Goal: Task Accomplishment & Management: Use online tool/utility

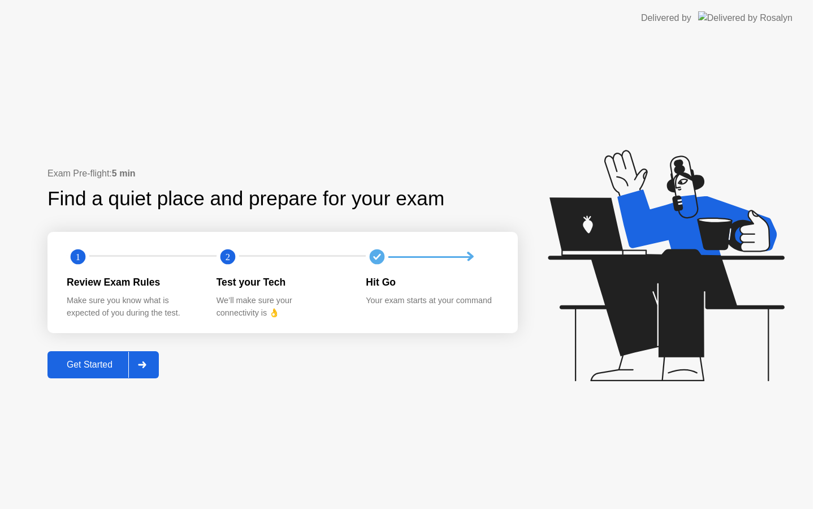
click at [685, 302] on icon at bounding box center [666, 265] width 236 height 231
click at [118, 354] on button "Get Started" at bounding box center [103, 364] width 111 height 27
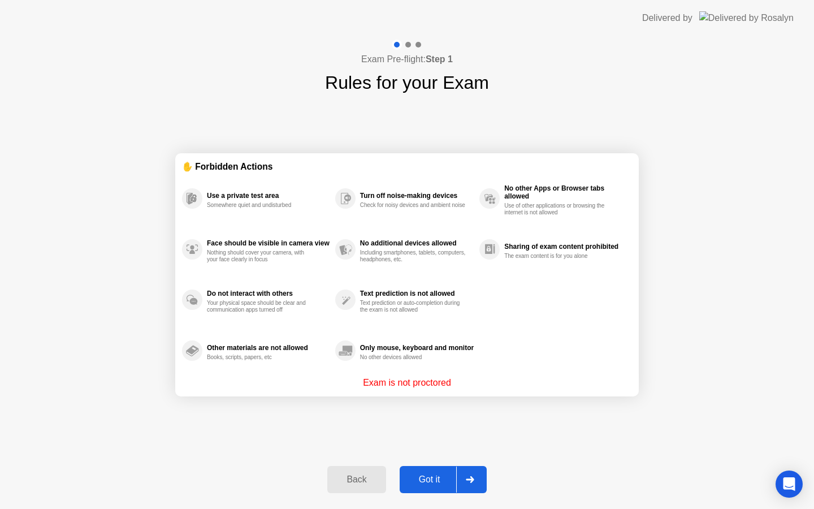
click at [430, 474] on div "Got it" at bounding box center [429, 479] width 53 height 10
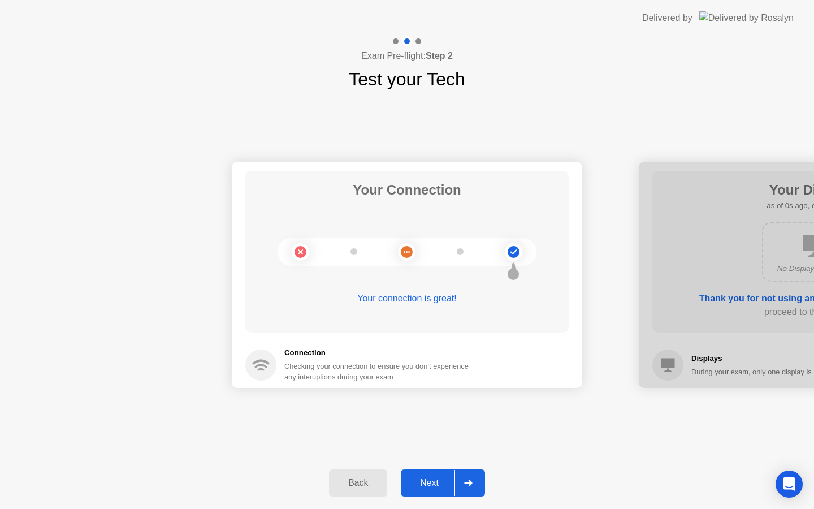
click at [430, 478] on div "Next" at bounding box center [429, 483] width 50 height 10
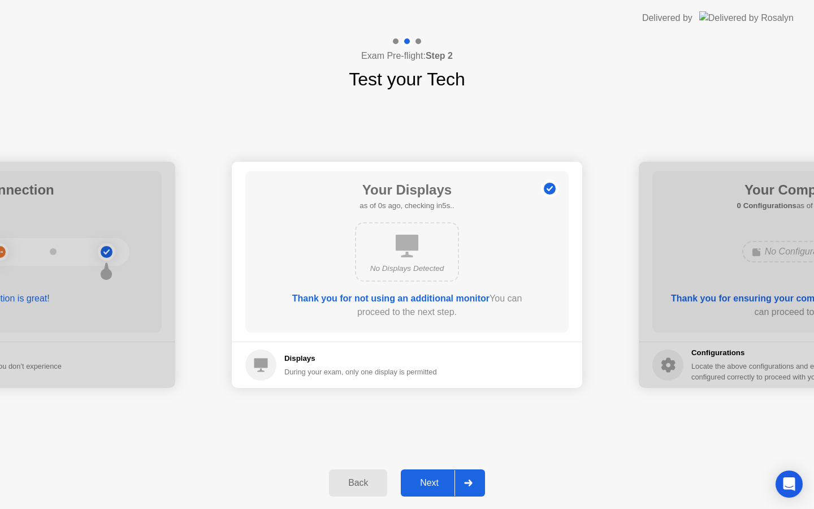
click at [430, 478] on div "Next" at bounding box center [429, 483] width 50 height 10
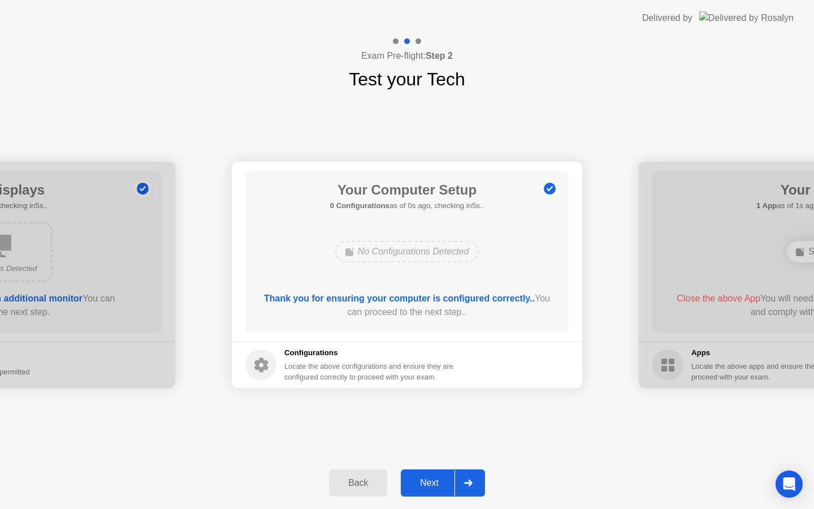
click at [430, 478] on div "Next" at bounding box center [429, 483] width 50 height 10
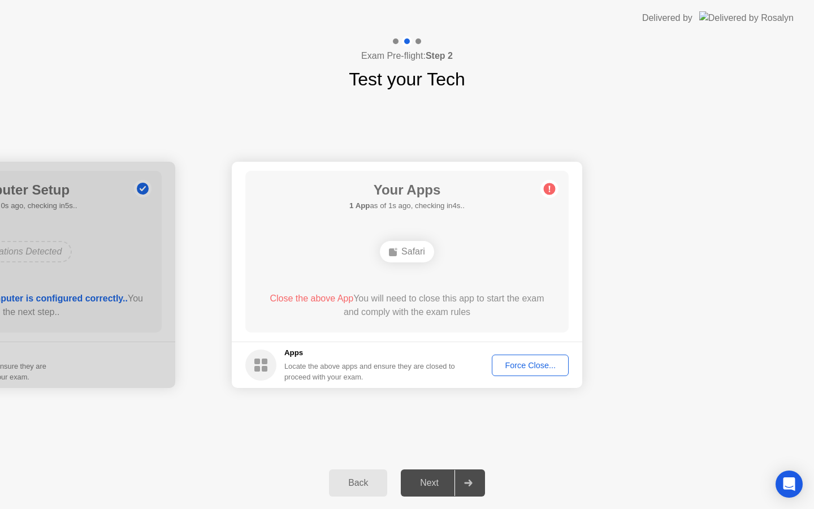
click at [534, 370] on div "Force Close..." at bounding box center [530, 365] width 69 height 9
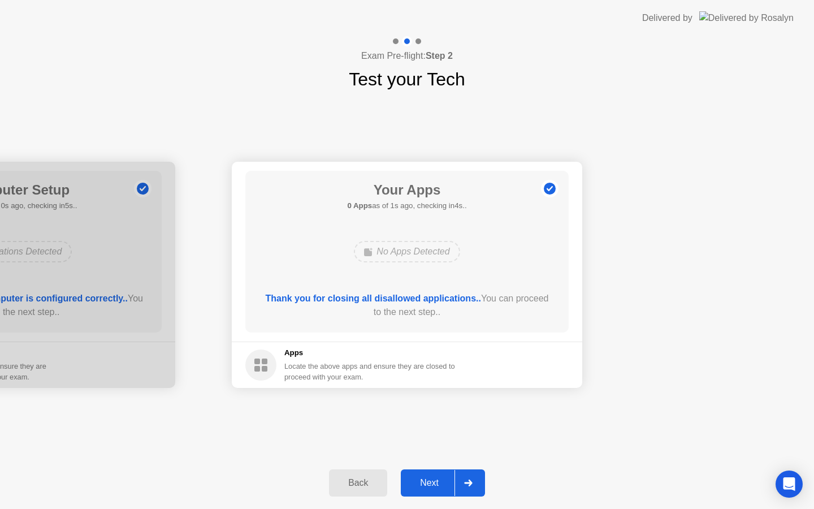
click at [427, 481] on div "Next" at bounding box center [429, 483] width 50 height 10
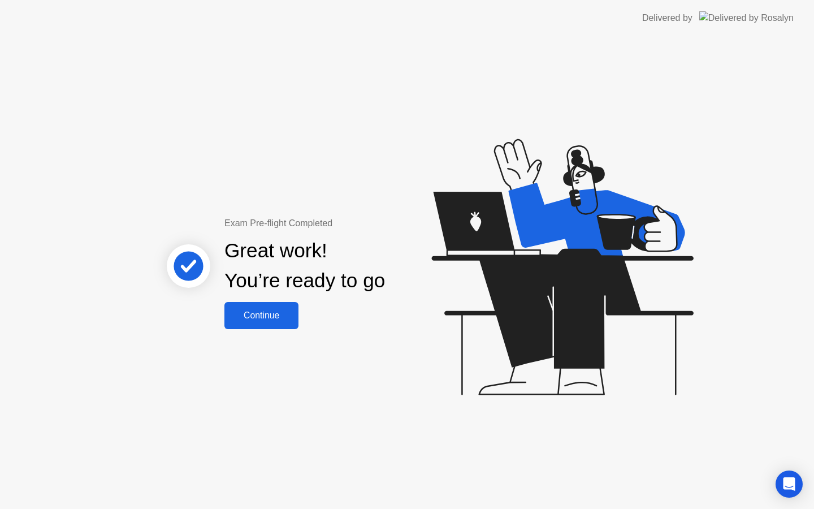
click at [266, 317] on div "Continue" at bounding box center [261, 315] width 67 height 10
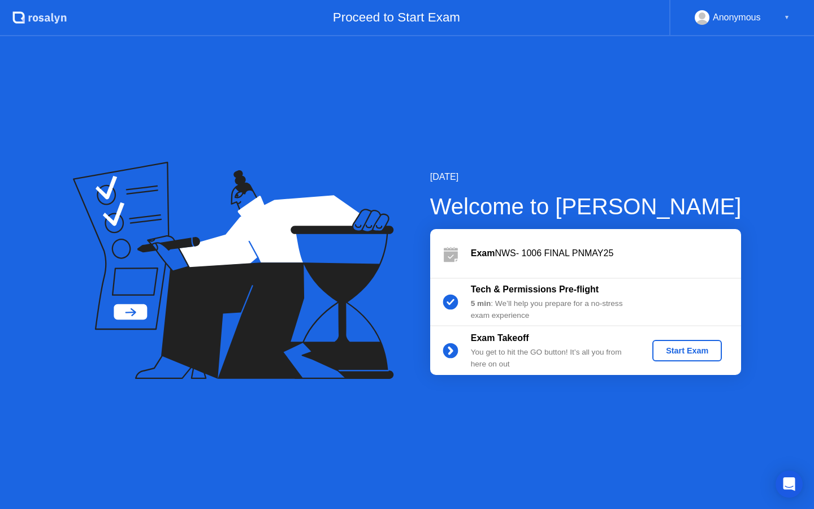
click at [670, 351] on div "Start Exam" at bounding box center [687, 350] width 60 height 9
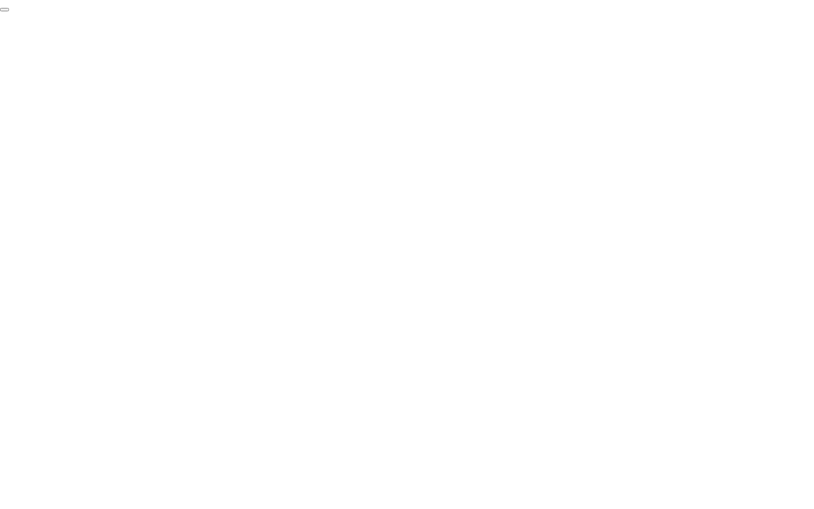
click at [9, 11] on button "End Proctoring Session" at bounding box center [4, 9] width 9 height 3
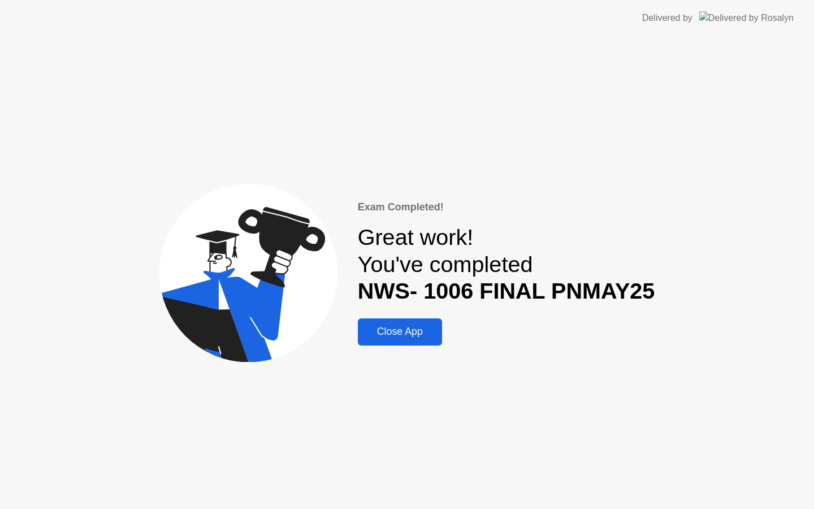
click at [388, 335] on div "Close App" at bounding box center [399, 332] width 77 height 12
